Goal: Information Seeking & Learning: Learn about a topic

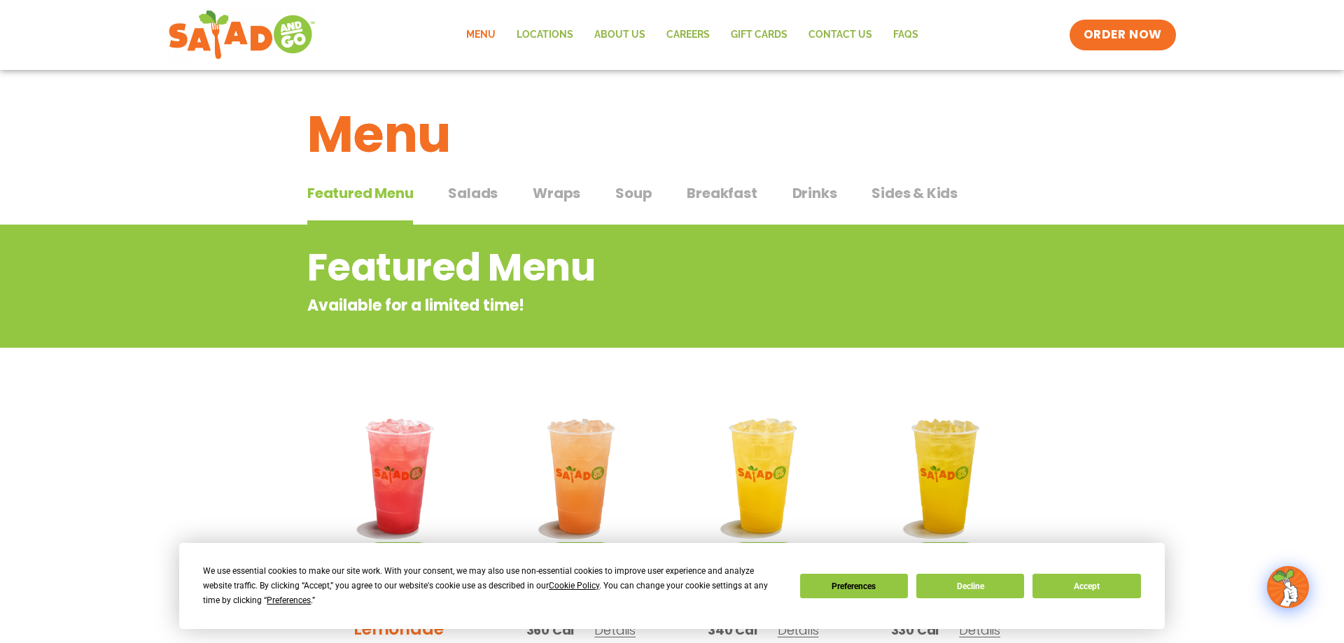
click at [482, 192] on span "Salads" at bounding box center [473, 193] width 50 height 21
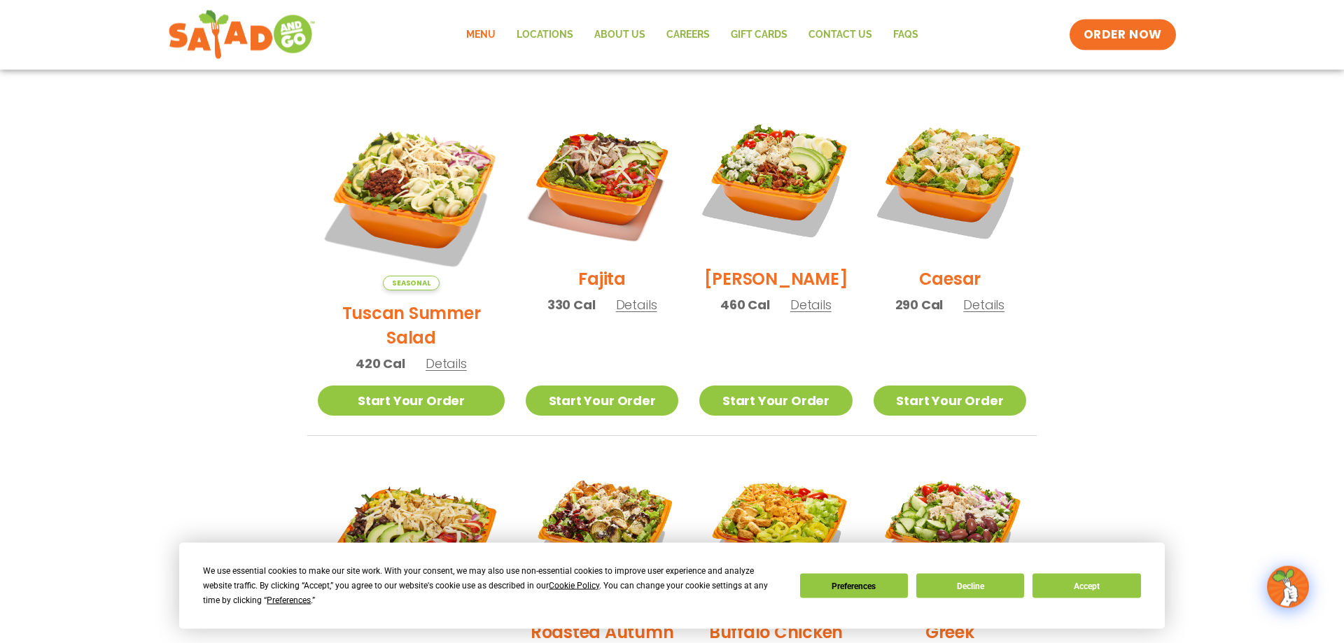
scroll to position [357, 0]
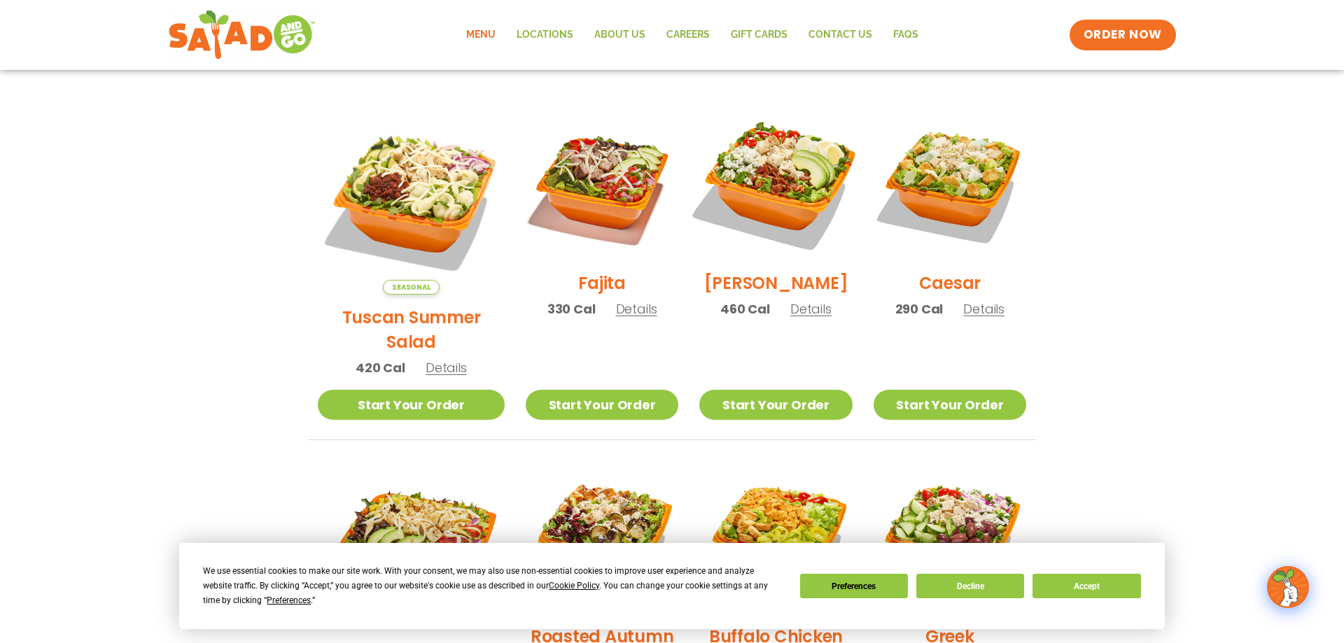
click at [747, 190] on img at bounding box center [775, 183] width 179 height 179
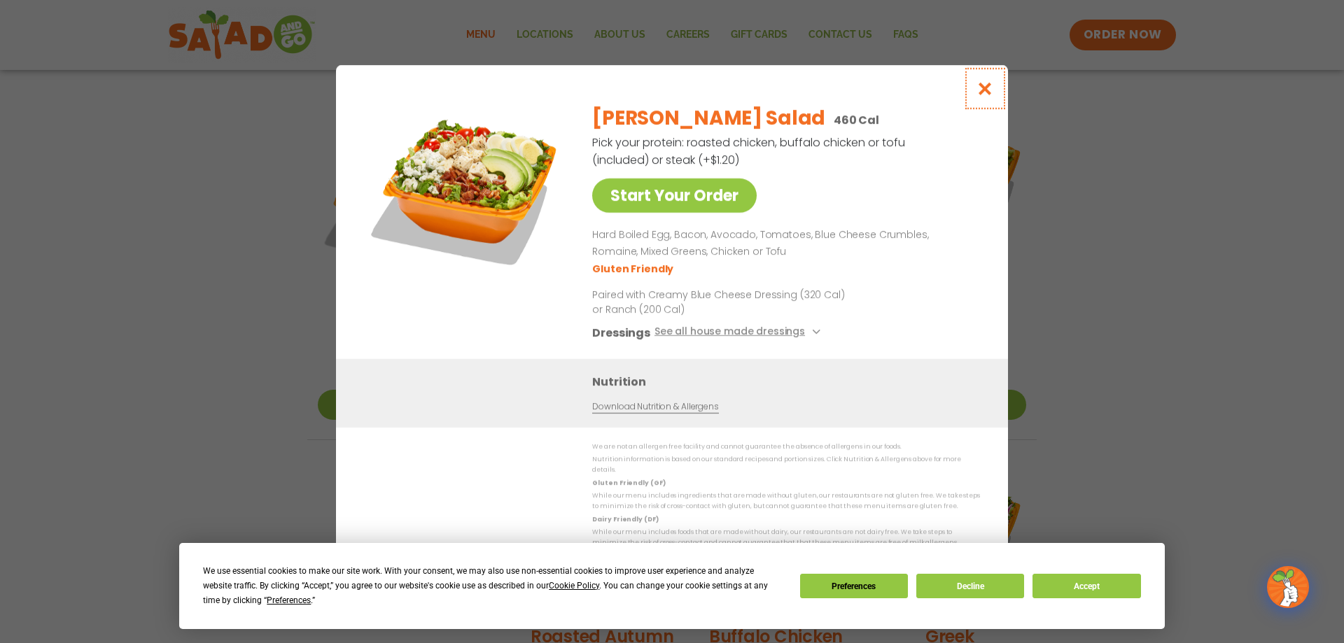
click at [983, 94] on icon "Close modal" at bounding box center [984, 88] width 17 height 15
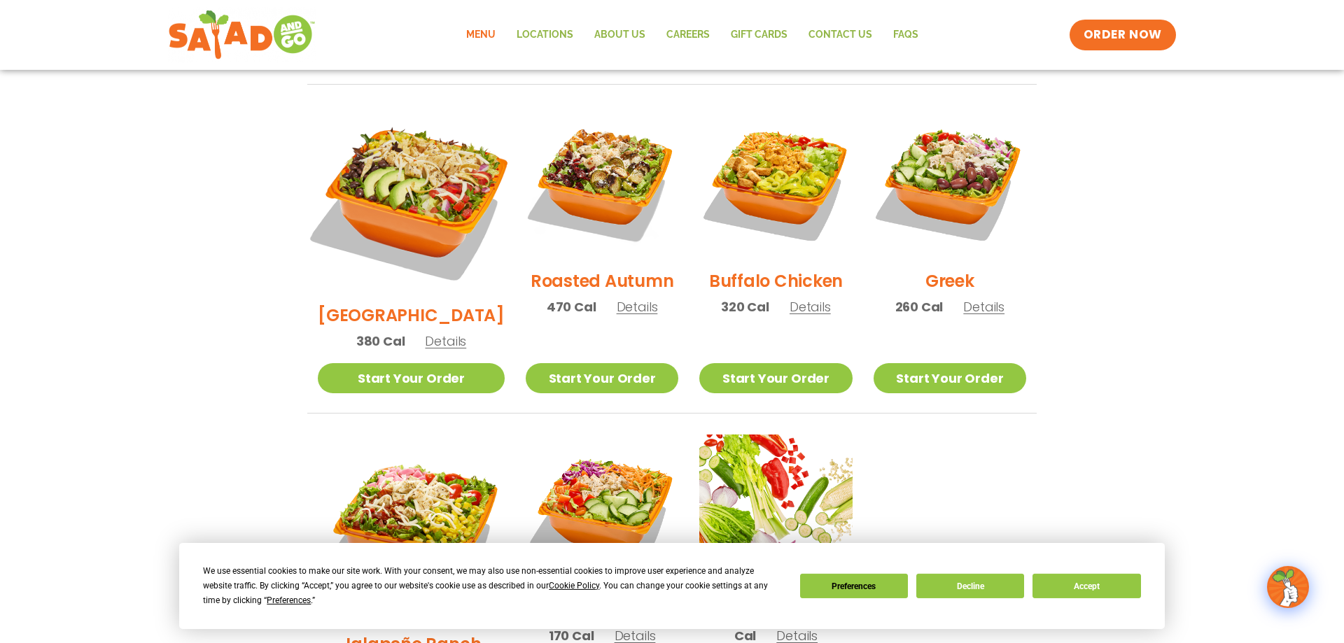
scroll to position [714, 0]
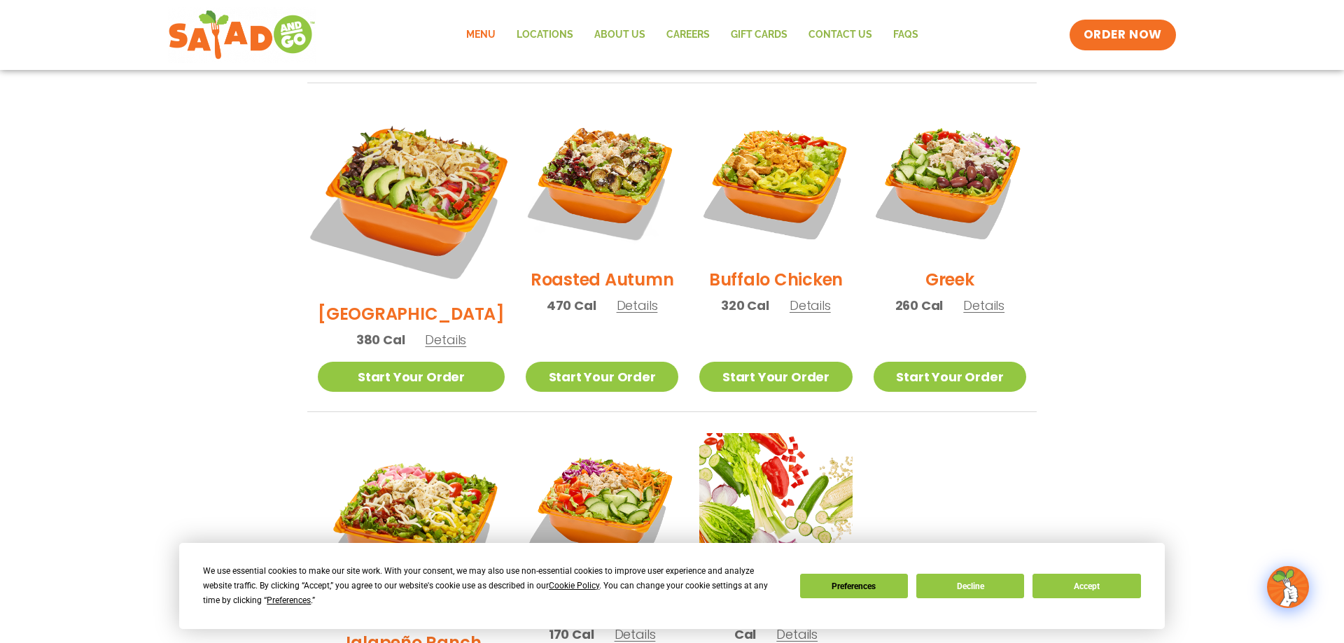
click at [416, 150] on img at bounding box center [411, 197] width 219 height 219
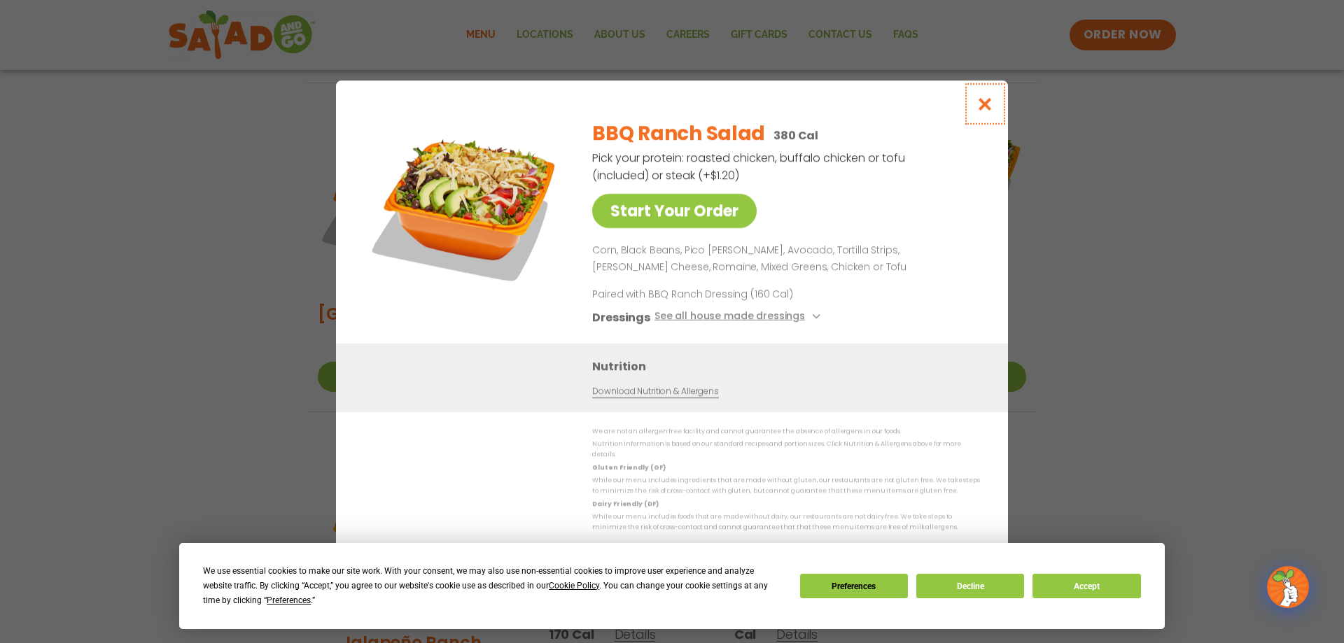
click at [985, 111] on icon "Close modal" at bounding box center [984, 104] width 17 height 15
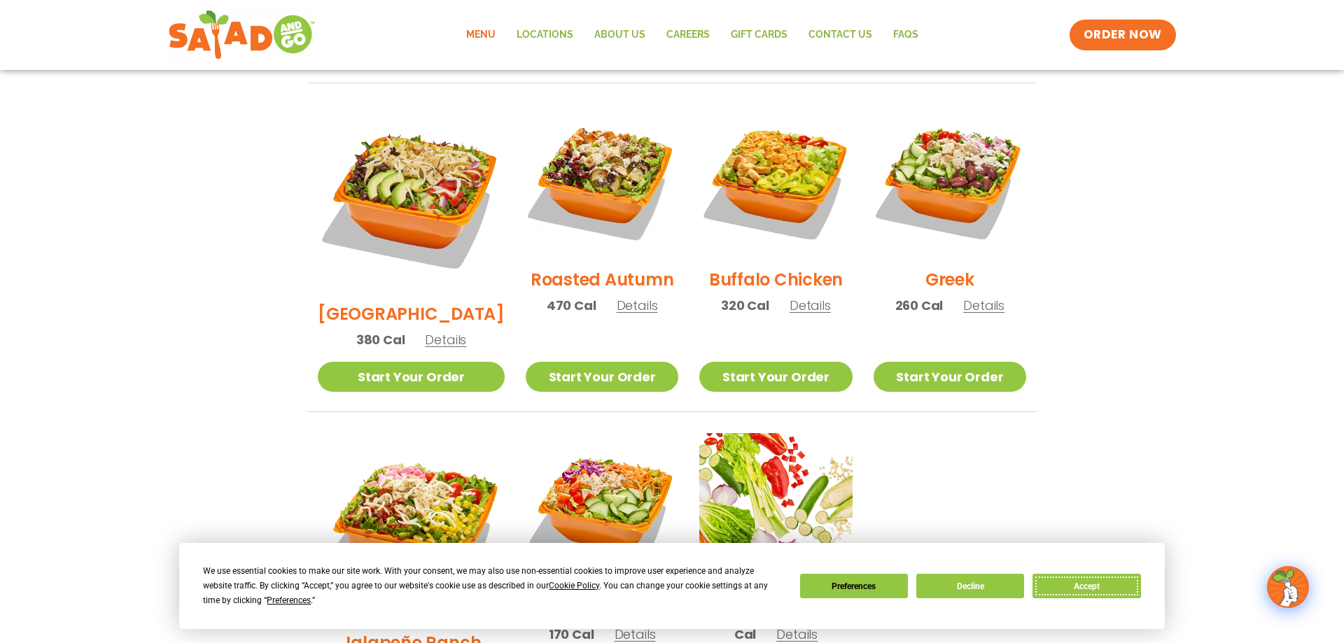
click at [1063, 582] on button "Accept" at bounding box center [1086, 586] width 108 height 24
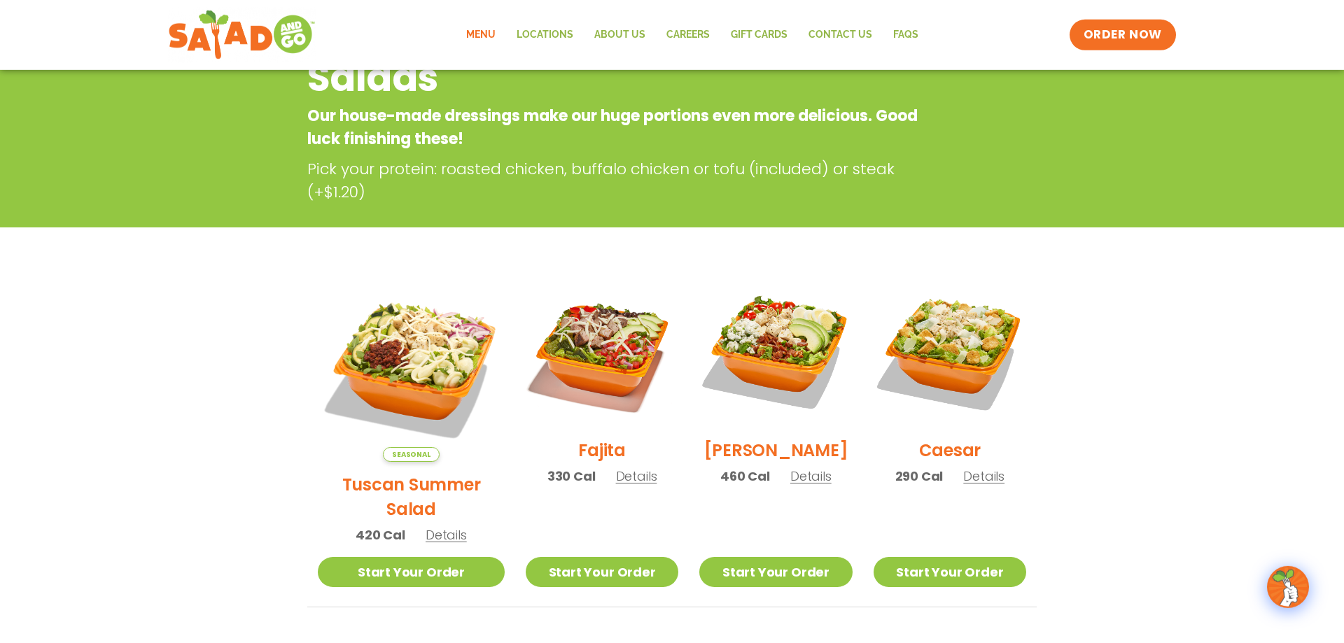
scroll to position [214, 0]
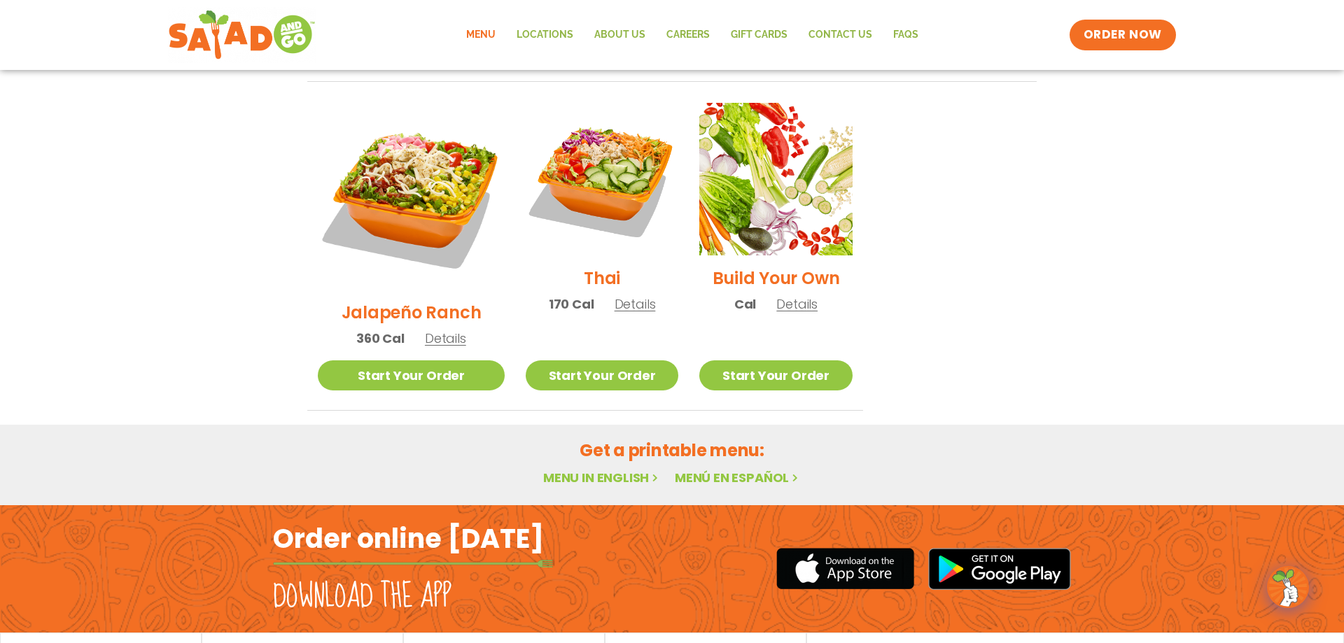
drag, startPoint x: 790, startPoint y: 276, endPoint x: 785, endPoint y: 282, distance: 8.0
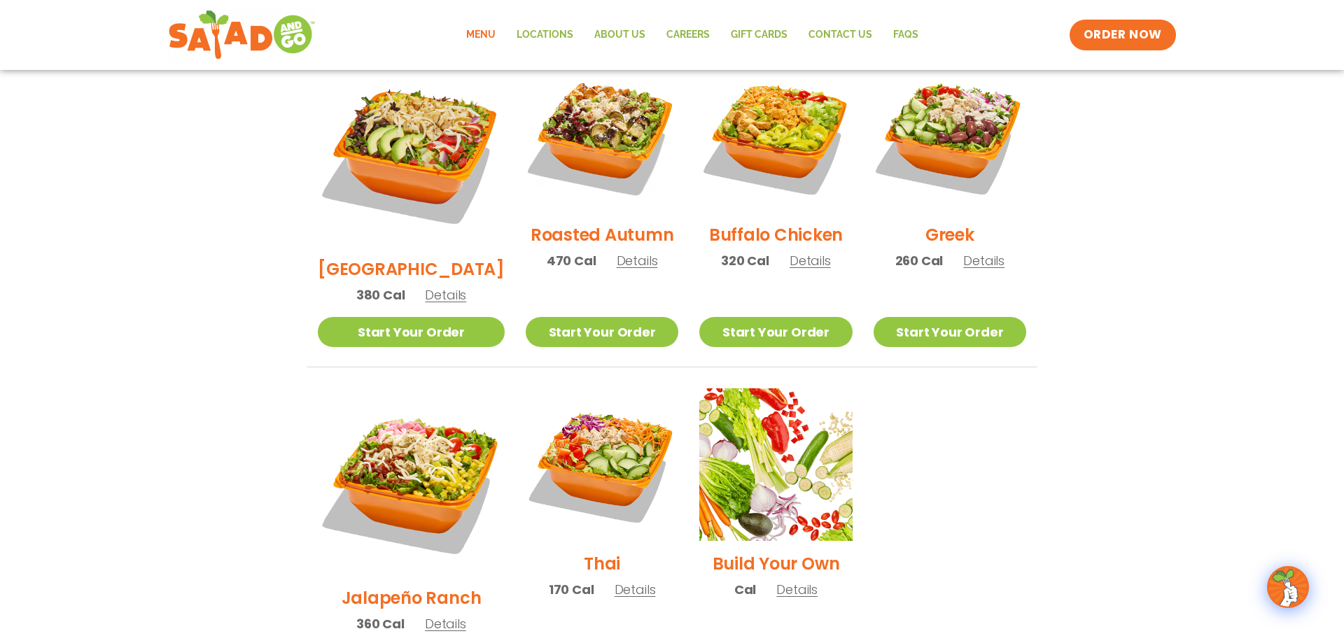
click at [486, 31] on link "Menu" at bounding box center [481, 35] width 50 height 32
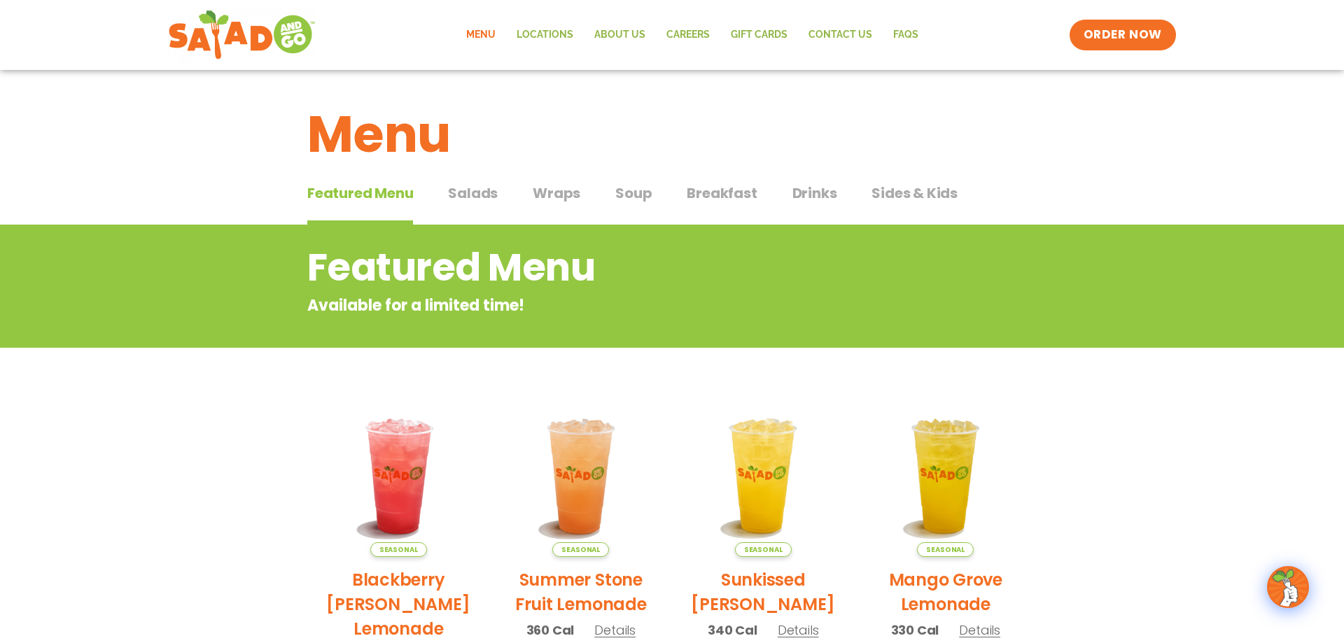
click at [788, 192] on div "Featured Menu Featured Menu Salads Salads Wraps Wraps Soup Soup Breakfast Break…" at bounding box center [671, 202] width 729 height 48
click at [804, 201] on span "Drinks" at bounding box center [814, 193] width 45 height 21
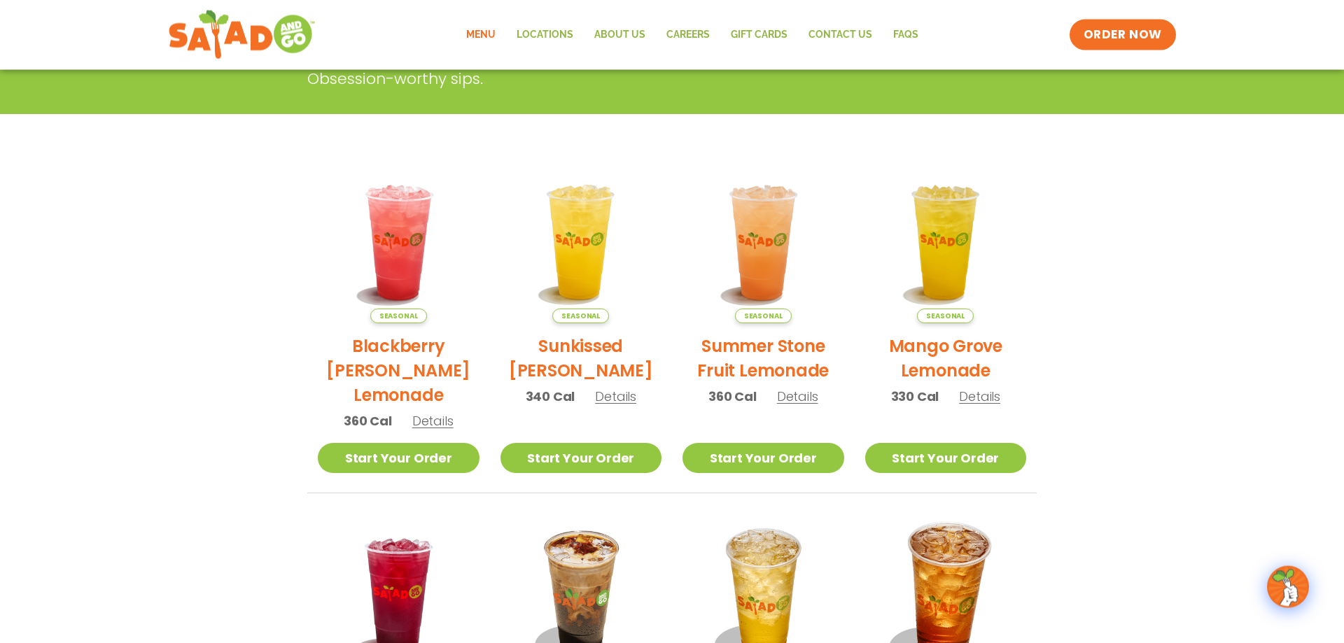
scroll to position [286, 0]
